Goal: Task Accomplishment & Management: Manage account settings

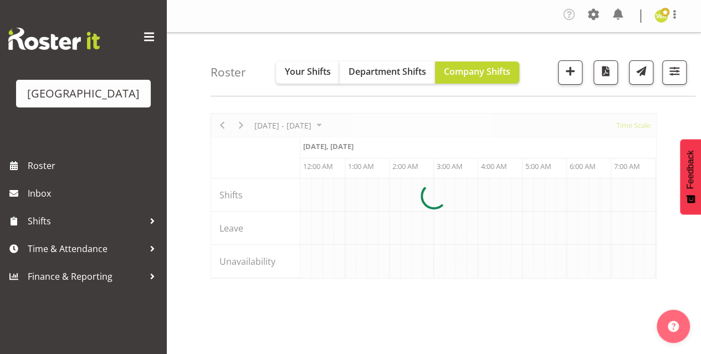
scroll to position [0, 1063]
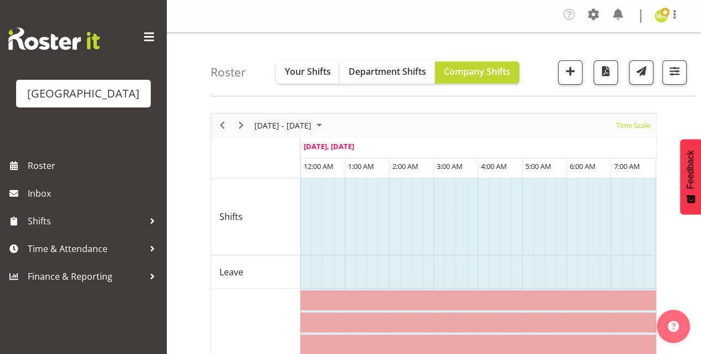
click at [287, 114] on div "[DATE] - [DATE]" at bounding box center [289, 125] width 78 height 23
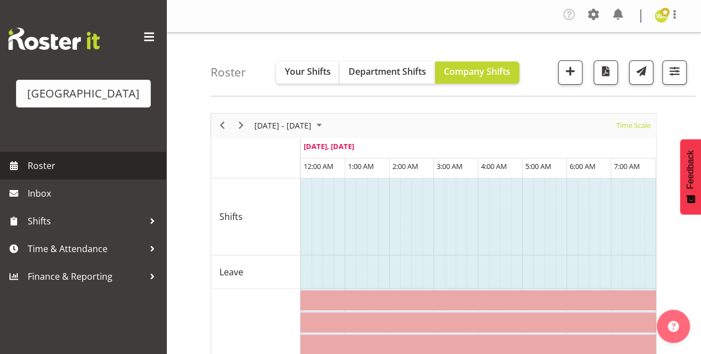
click at [43, 174] on span "Roster" at bounding box center [94, 165] width 133 height 17
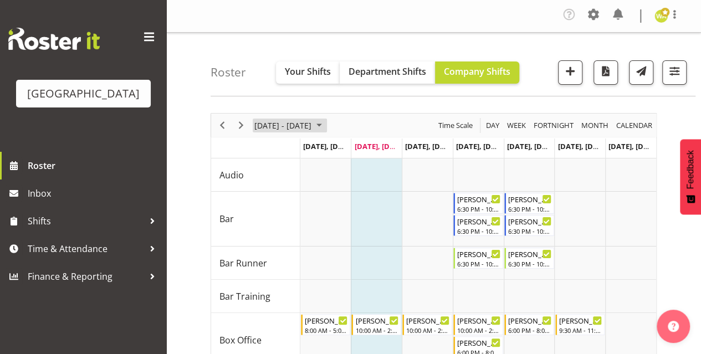
click at [277, 122] on span "[DATE] - [DATE]" at bounding box center [282, 126] width 59 height 14
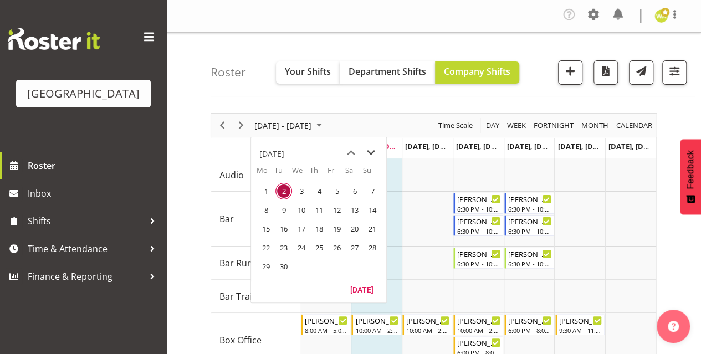
click at [374, 146] on span "next month" at bounding box center [370, 153] width 19 height 20
click at [300, 190] on span "1" at bounding box center [301, 191] width 17 height 17
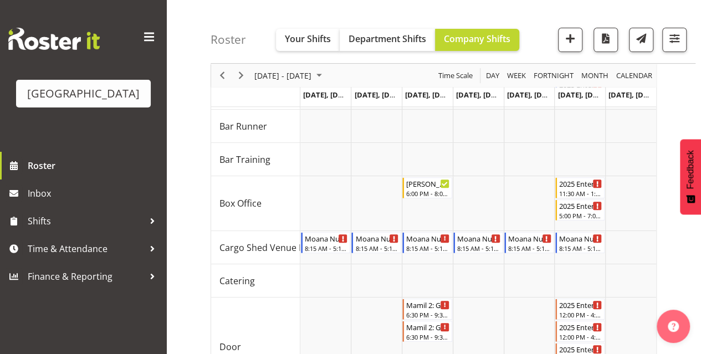
scroll to position [176, 0]
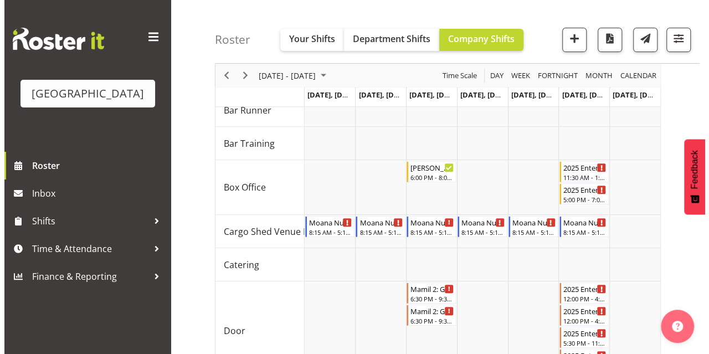
scroll to position [196, 0]
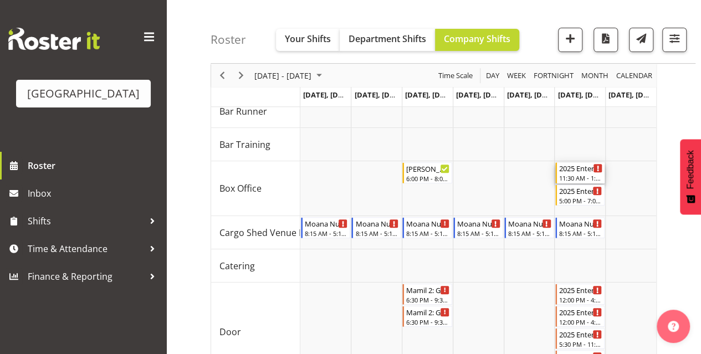
click at [573, 172] on div "2025 Entertainer of the Year - Box Office - MATINEE - Unfilled" at bounding box center [581, 167] width 44 height 11
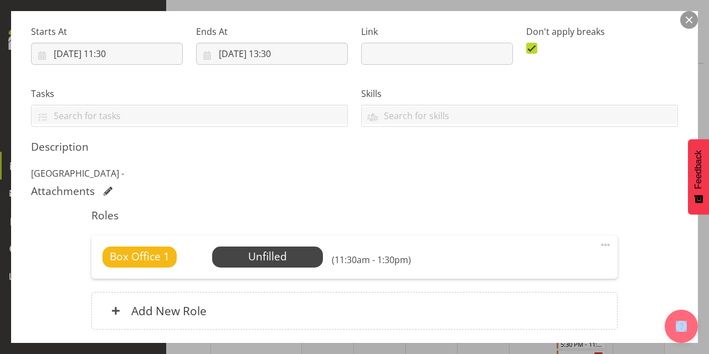
scroll to position [174, 0]
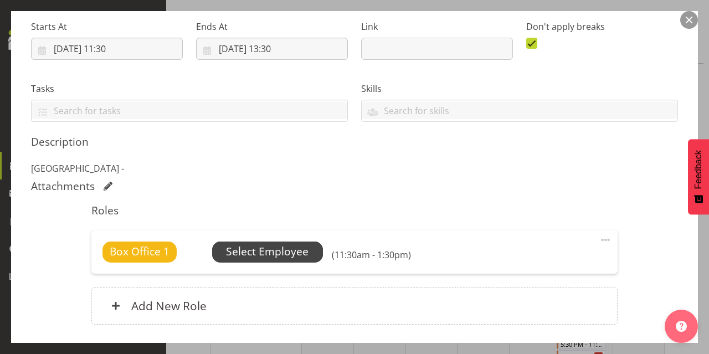
click at [251, 242] on span "Select Employee" at bounding box center [267, 251] width 111 height 21
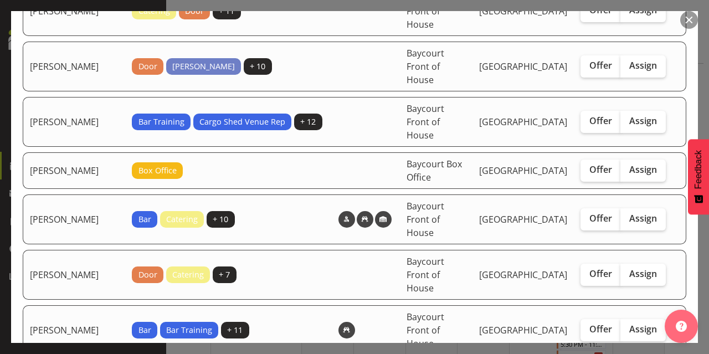
scroll to position [241, 0]
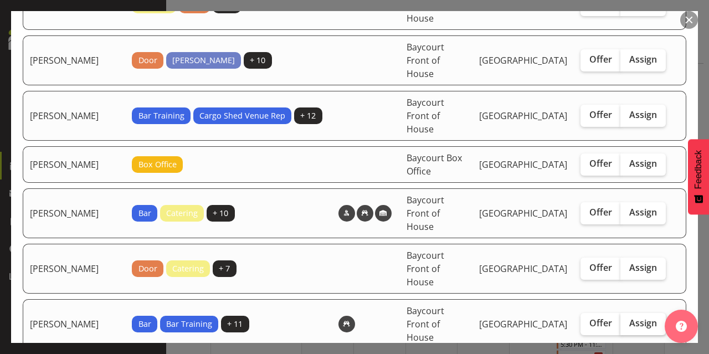
click at [646, 317] on span "Assign" at bounding box center [643, 322] width 28 height 11
click at [628, 320] on input "Assign" at bounding box center [623, 323] width 7 height 7
checkbox input "true"
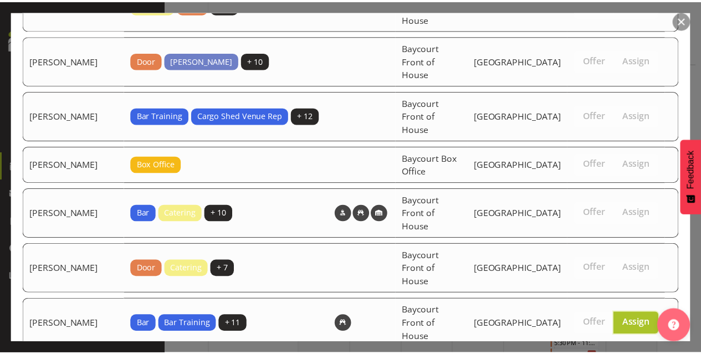
scroll to position [275, 0]
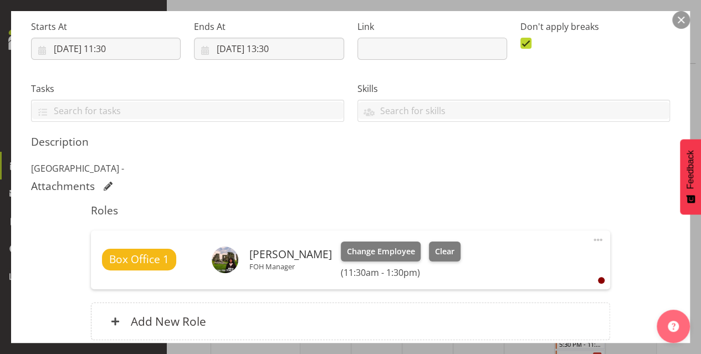
scroll to position [0, 0]
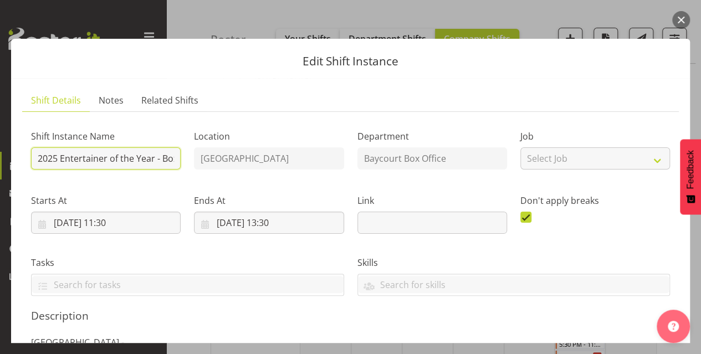
click at [36, 157] on input "2025 Entertainer of the Year - Box Office - MATINEE" at bounding box center [106, 158] width 150 height 22
type input "[PERSON_NAME] - 2025 Entertainer of the Year - Box Office - MATINEE"
click at [297, 70] on header "Edit Shift Instance" at bounding box center [350, 58] width 678 height 39
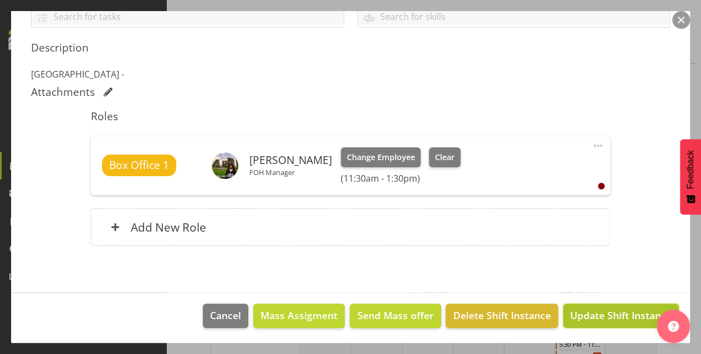
click at [607, 317] on span "Update Shift Instance" at bounding box center [620, 315] width 101 height 14
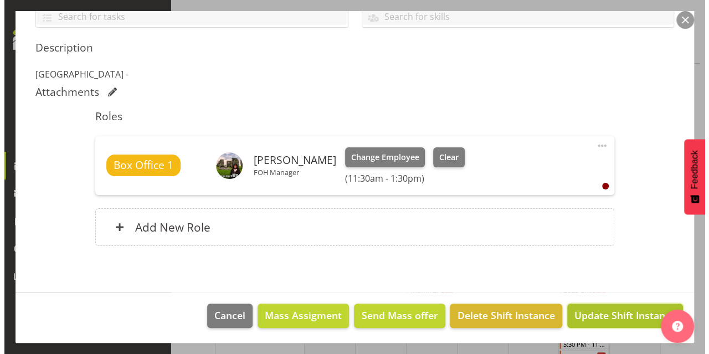
scroll to position [224, 0]
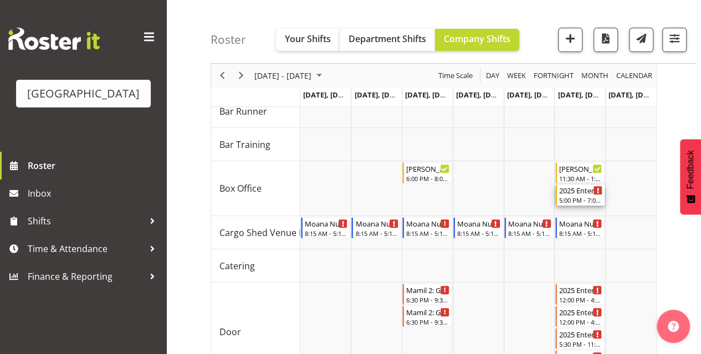
click at [569, 198] on div "5:00 PM - 7:00 PM" at bounding box center [581, 200] width 44 height 9
click at [0, 0] on div at bounding box center [0, 0] width 0 height 0
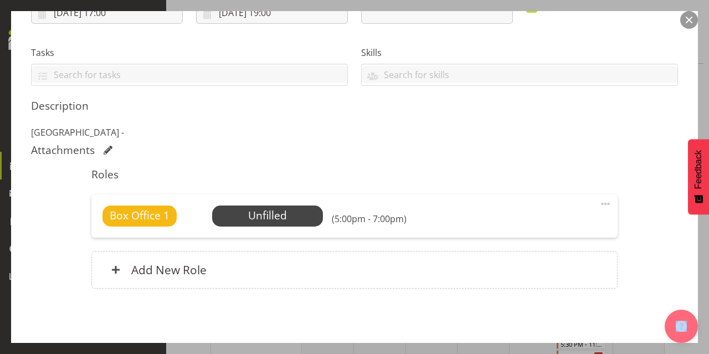
scroll to position [212, 0]
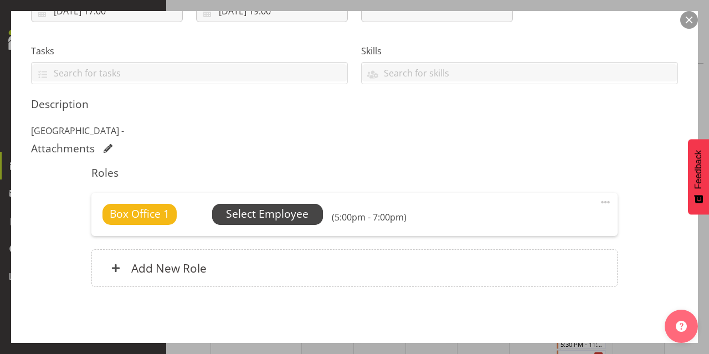
click at [293, 204] on span "Select Employee" at bounding box center [267, 214] width 111 height 21
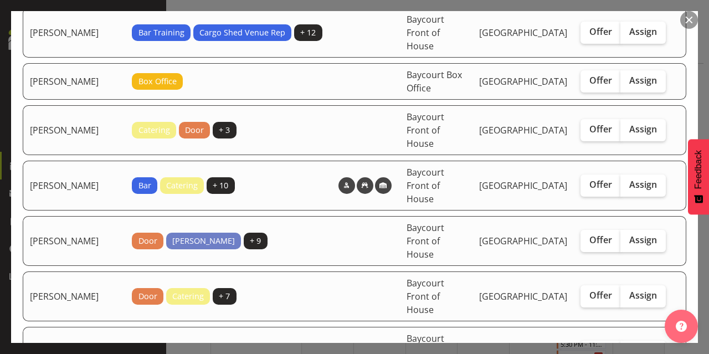
scroll to position [325, 0]
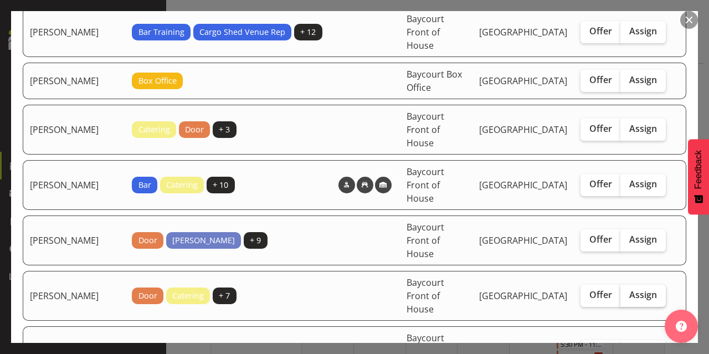
click at [639, 289] on span "Assign" at bounding box center [643, 294] width 28 height 11
click at [628, 291] on input "Assign" at bounding box center [623, 294] width 7 height 7
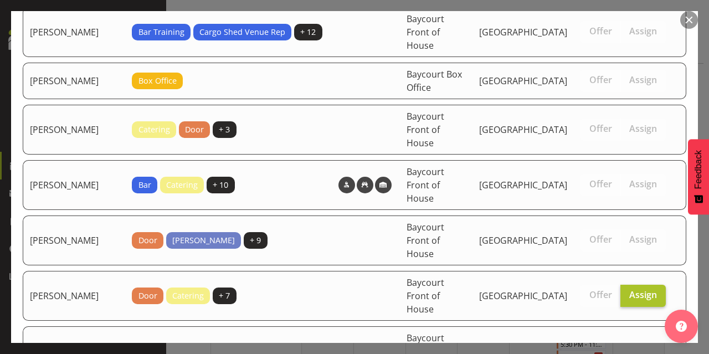
click at [631, 289] on span "Assign" at bounding box center [643, 294] width 28 height 11
click at [628, 291] on input "Assign" at bounding box center [623, 294] width 7 height 7
checkbox input "false"
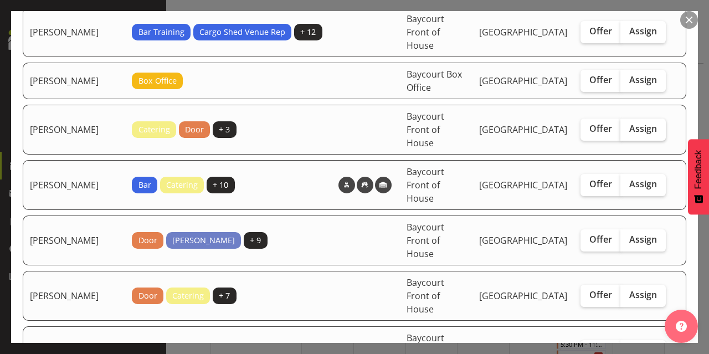
click at [646, 123] on span "Assign" at bounding box center [643, 128] width 28 height 11
click at [628, 125] on input "Assign" at bounding box center [623, 128] width 7 height 7
checkbox input "true"
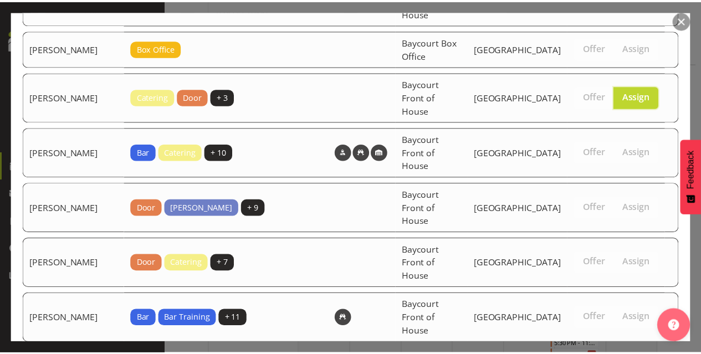
scroll to position [354, 0]
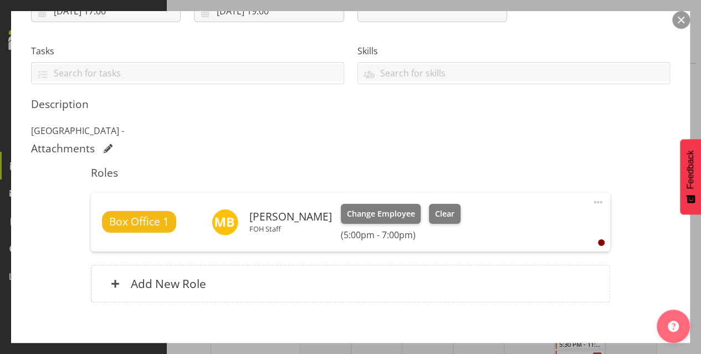
click at [234, 142] on div "Attachments" at bounding box center [350, 148] width 639 height 13
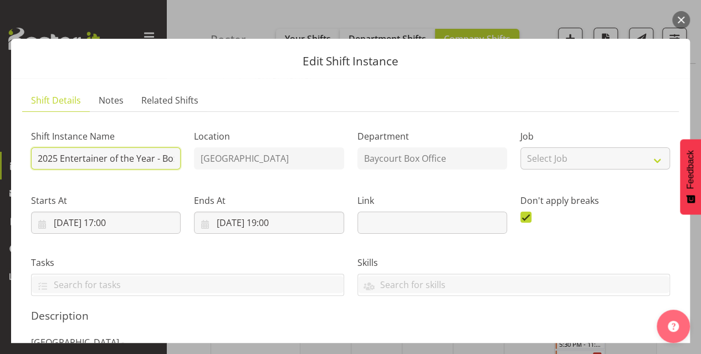
click at [37, 159] on input "2025 Entertainer of the Year - Box Office - EVENING" at bounding box center [106, 158] width 150 height 22
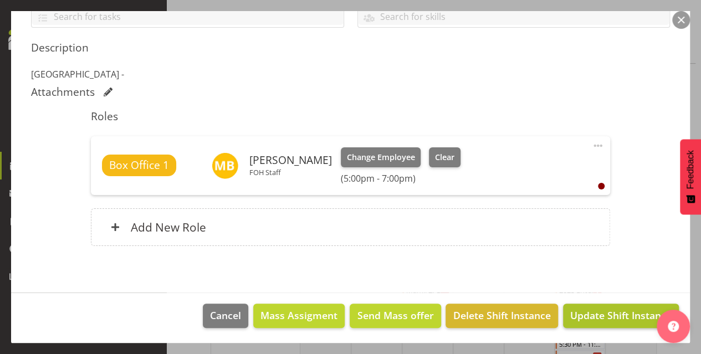
type input "[PERSON_NAME] - 2025 Entertainer of the Year - Box Office - EVENING"
click at [599, 310] on span "Update Shift Instance" at bounding box center [620, 315] width 101 height 14
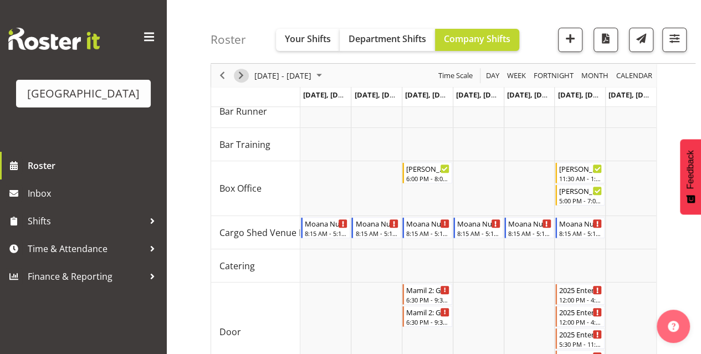
click at [244, 77] on span "Next" at bounding box center [240, 76] width 13 height 14
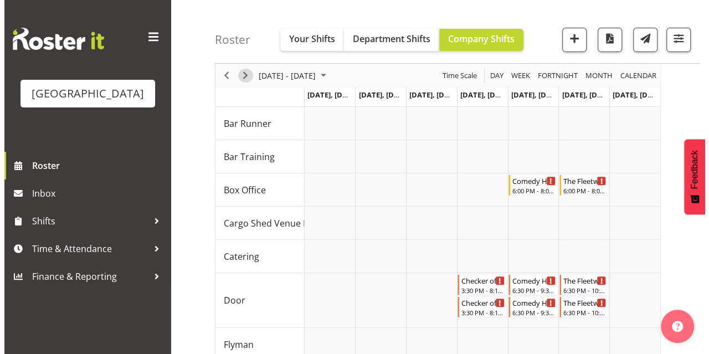
scroll to position [138, 0]
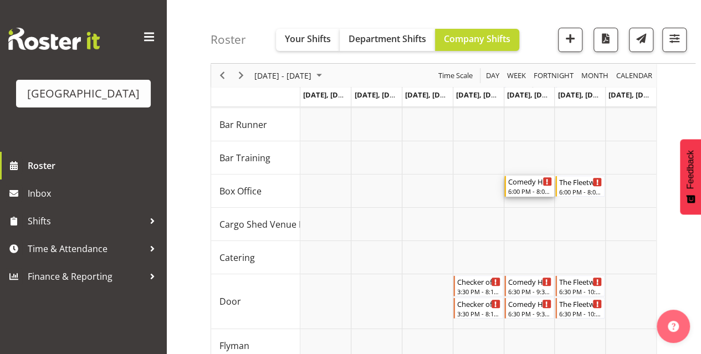
click at [521, 189] on div "6:00 PM - 8:00 PM" at bounding box center [530, 191] width 44 height 9
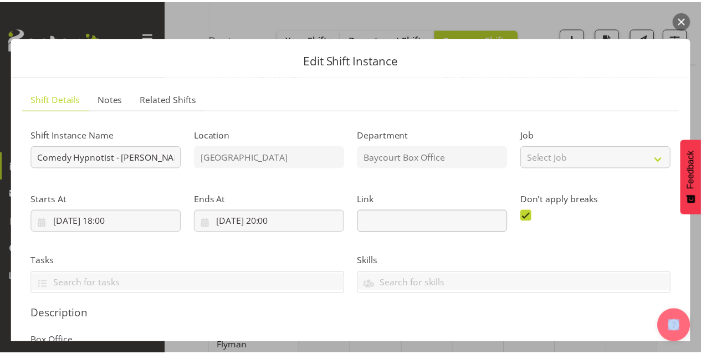
scroll to position [0, 0]
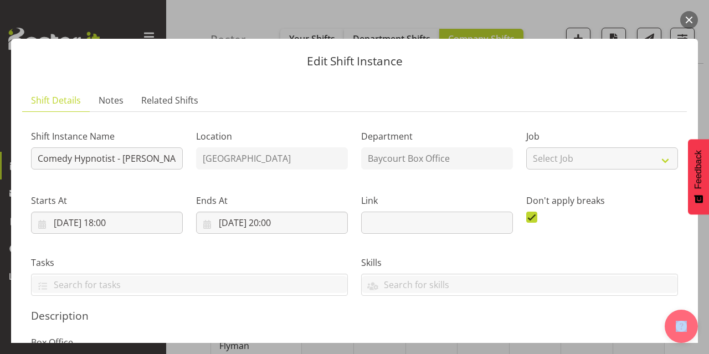
click at [686, 20] on button "button" at bounding box center [689, 20] width 18 height 18
